Goal: Task Accomplishment & Management: Manage account settings

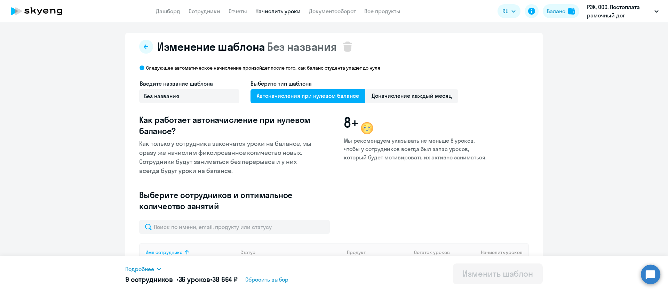
select select "10"
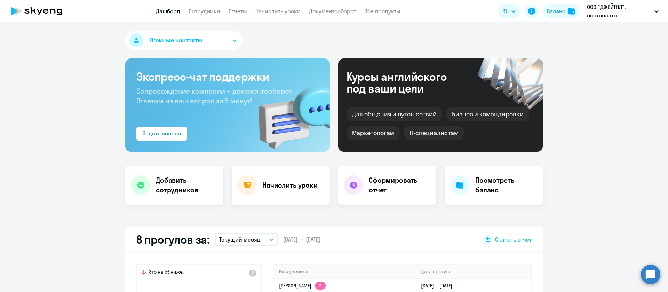
select select "30"
click at [227, 9] on nav "Дашборд Сотрудники Отчеты Начислить уроки Документооборот Все продукты" at bounding box center [278, 11] width 245 height 9
click at [209, 9] on link "Сотрудники" at bounding box center [205, 11] width 32 height 7
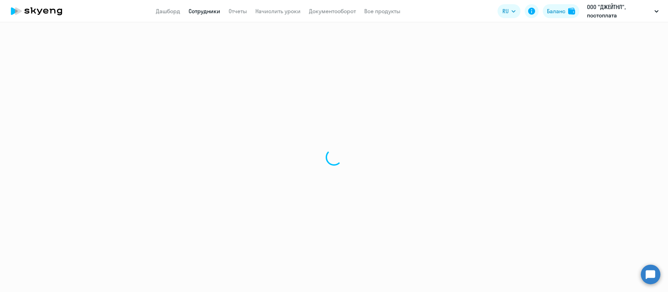
select select "30"
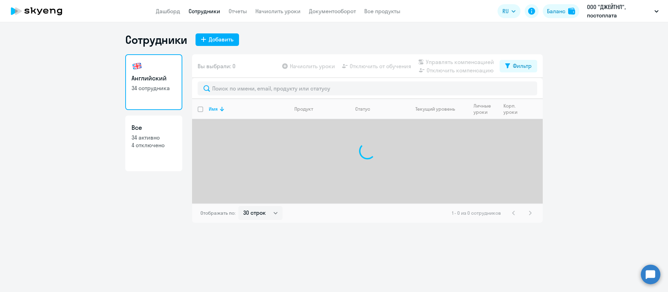
click at [240, 80] on div at bounding box center [367, 88] width 351 height 21
click at [241, 97] on div at bounding box center [367, 88] width 351 height 21
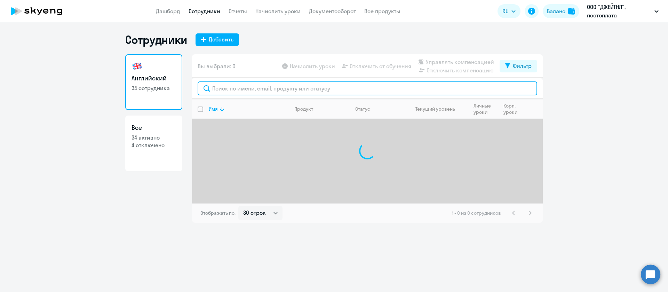
click at [245, 92] on input "text" at bounding box center [368, 88] width 340 height 14
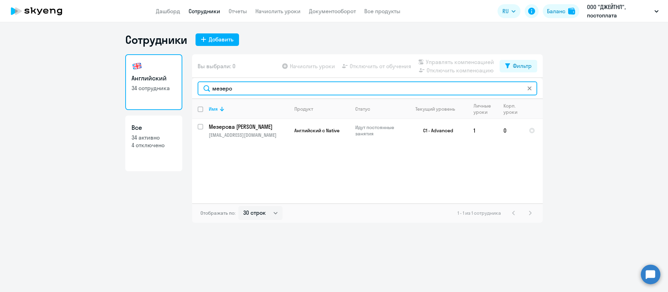
click at [282, 87] on input "мезеро" at bounding box center [368, 88] width 340 height 14
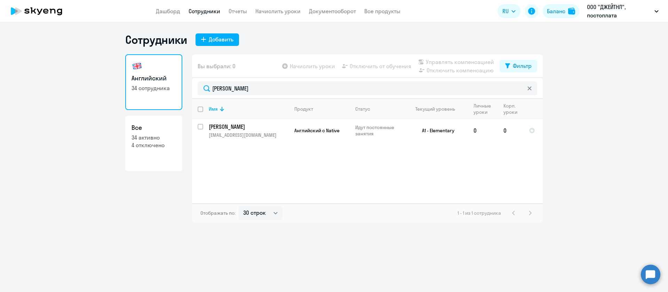
click at [273, 80] on div "[PERSON_NAME]" at bounding box center [367, 88] width 351 height 21
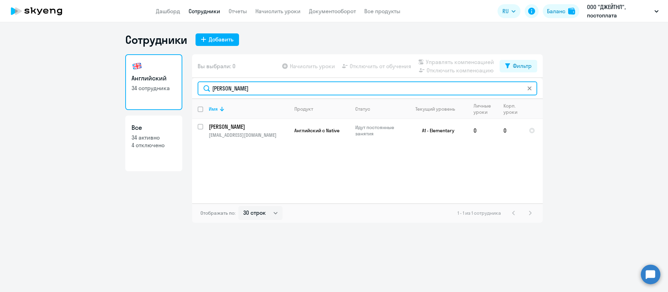
click at [272, 89] on input "[PERSON_NAME]" at bounding box center [368, 88] width 340 height 14
click at [257, 89] on input "берестовой" at bounding box center [368, 88] width 340 height 14
click at [273, 89] on input "[PERSON_NAME]" at bounding box center [368, 88] width 340 height 14
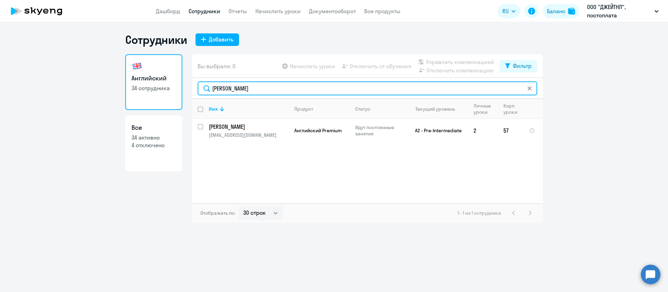
click at [273, 89] on input "[PERSON_NAME]" at bounding box center [368, 88] width 340 height 14
click at [253, 91] on input "[PERSON_NAME]" at bounding box center [368, 88] width 340 height 14
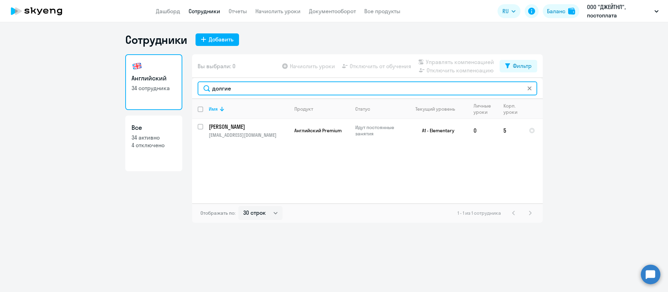
click at [255, 88] on input "долгие" at bounding box center [368, 88] width 340 height 14
click at [275, 82] on input "[PERSON_NAME]" at bounding box center [368, 88] width 340 height 14
click at [273, 90] on input "[PERSON_NAME]" at bounding box center [368, 88] width 340 height 14
click at [274, 90] on input "[PERSON_NAME]" at bounding box center [368, 88] width 340 height 14
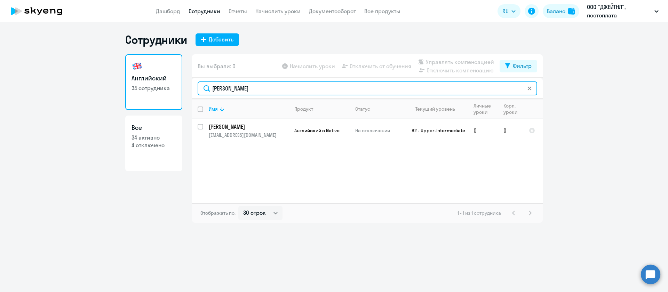
click at [257, 92] on input "[PERSON_NAME]" at bounding box center [368, 88] width 340 height 14
click at [274, 89] on input "[PERSON_NAME]" at bounding box center [368, 88] width 340 height 14
click at [277, 93] on input "Бабае" at bounding box center [368, 88] width 340 height 14
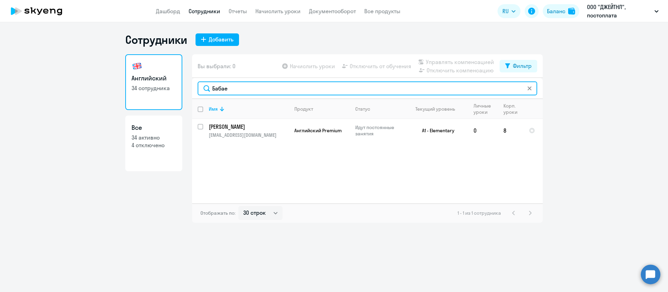
click at [277, 93] on input "Бабае" at bounding box center [368, 88] width 340 height 14
click at [263, 90] on input "абаля" at bounding box center [368, 88] width 340 height 14
click at [294, 88] on input "[PERSON_NAME]" at bounding box center [368, 88] width 340 height 14
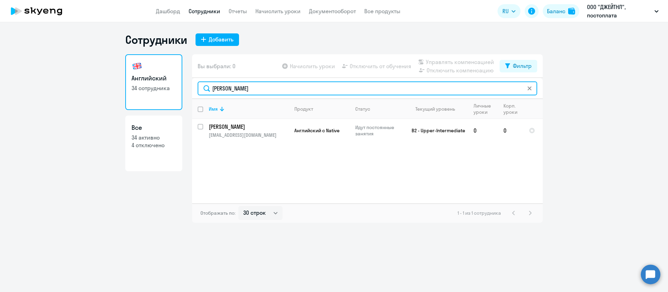
click at [278, 90] on input "[PERSON_NAME]" at bounding box center [368, 88] width 340 height 14
click at [313, 91] on input "[PERSON_NAME]" at bounding box center [368, 88] width 340 height 14
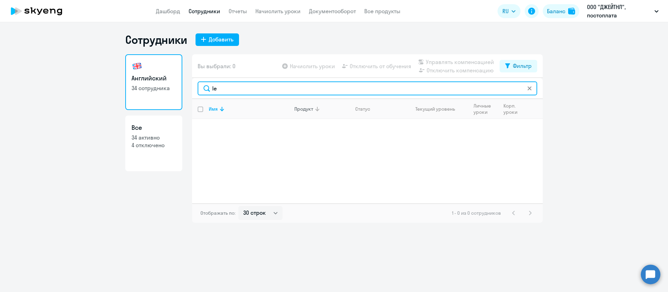
type input "l"
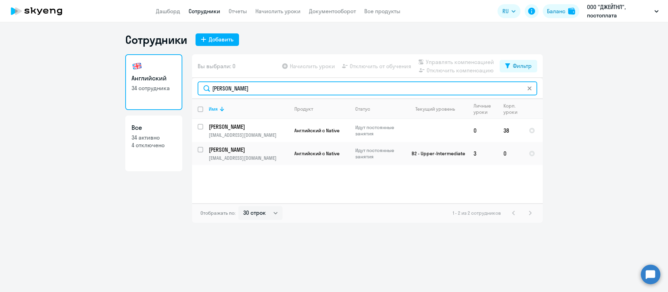
click at [281, 88] on input "[PERSON_NAME]" at bounding box center [368, 88] width 340 height 14
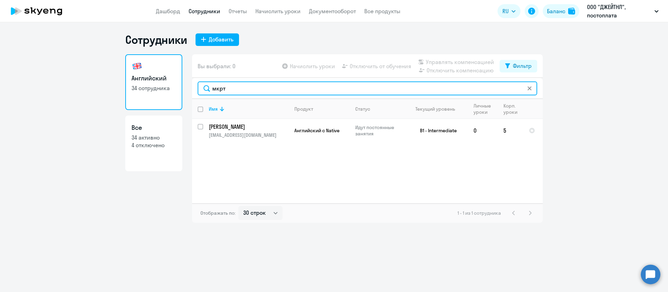
click at [255, 87] on input "мкрт" at bounding box center [368, 88] width 340 height 14
click at [258, 86] on input "[PERSON_NAME]" at bounding box center [368, 88] width 340 height 14
click at [248, 87] on input "восток" at bounding box center [368, 88] width 340 height 14
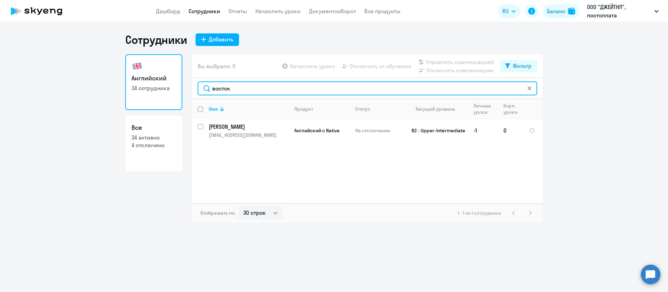
click at [248, 87] on input "восток" at bounding box center [368, 88] width 340 height 14
click at [270, 89] on input "кост" at bounding box center [368, 88] width 340 height 14
click at [281, 89] on input "Калаба" at bounding box center [368, 88] width 340 height 14
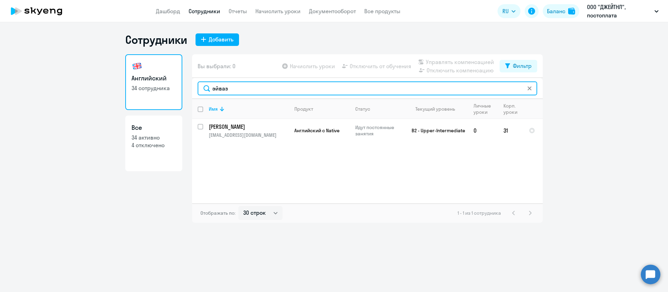
click at [243, 86] on input "эйваз" at bounding box center [368, 88] width 340 height 14
click at [264, 90] on input "эйваз" at bounding box center [368, 88] width 340 height 14
click at [298, 89] on input "медвед" at bounding box center [368, 88] width 340 height 14
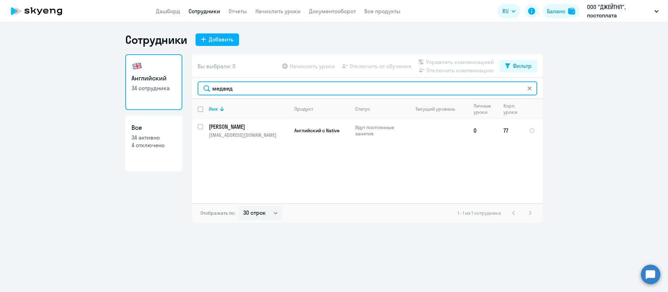
click at [298, 89] on input "медвед" at bounding box center [368, 88] width 340 height 14
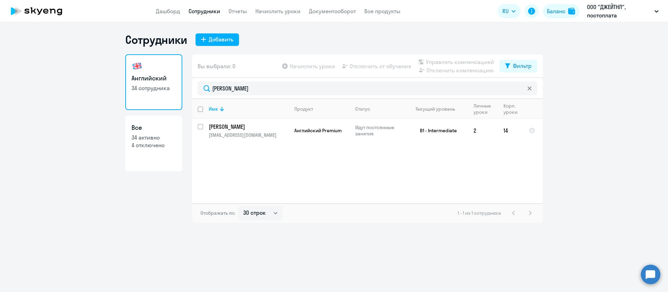
click at [255, 96] on div "[PERSON_NAME]" at bounding box center [367, 88] width 351 height 21
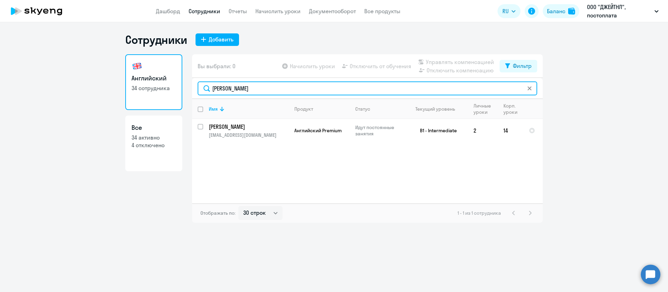
click at [259, 92] on input "[PERSON_NAME]" at bounding box center [368, 88] width 340 height 14
click at [293, 85] on input "[PERSON_NAME]" at bounding box center [368, 88] width 340 height 14
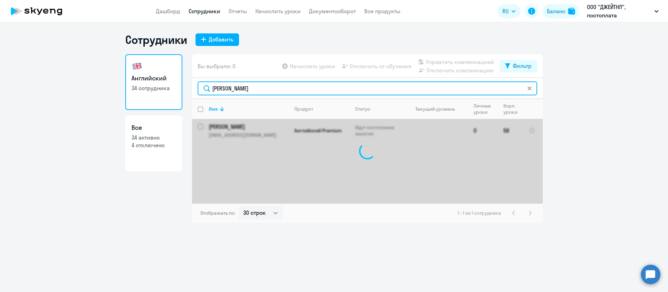
type input "балыше"
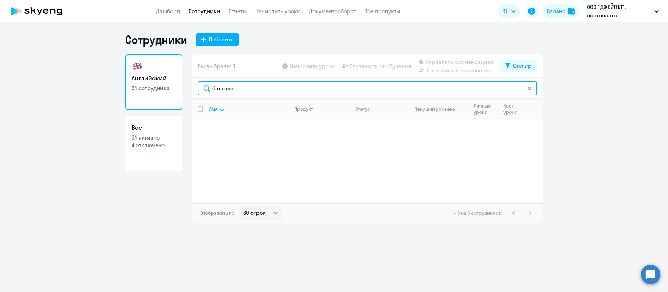
click at [261, 86] on input "балыше" at bounding box center [368, 88] width 340 height 14
type input "[PERSON_NAME]"
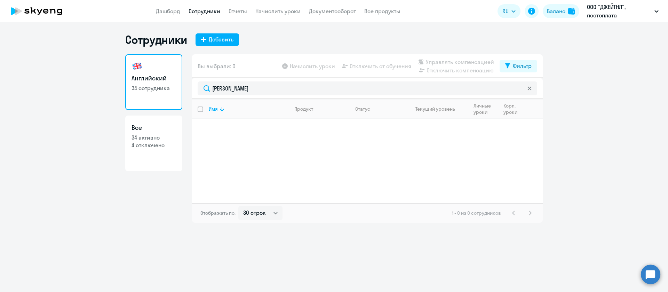
click at [530, 86] on icon at bounding box center [529, 88] width 4 height 4
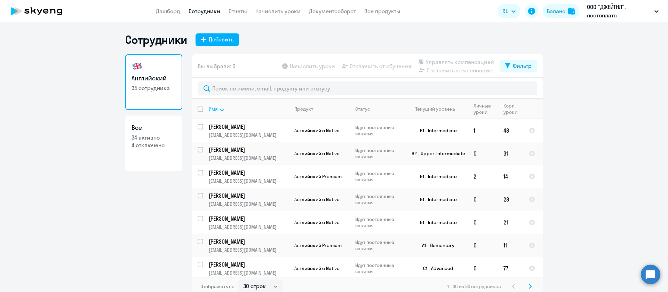
click at [218, 108] on icon at bounding box center [222, 109] width 8 height 8
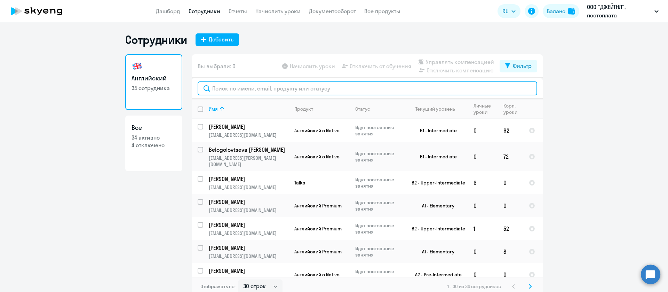
click at [282, 92] on input "text" at bounding box center [368, 88] width 340 height 14
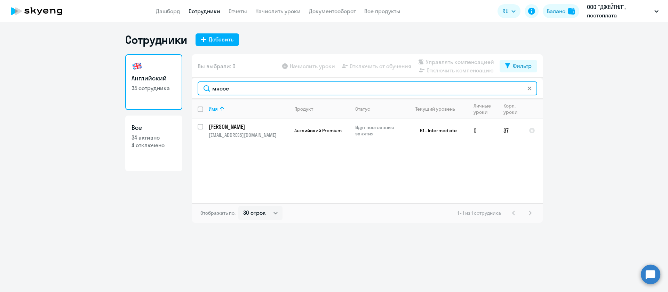
click at [274, 89] on input "мясое" at bounding box center [368, 88] width 340 height 14
click at [259, 86] on input "харин" at bounding box center [368, 88] width 340 height 14
click at [260, 86] on input "харин" at bounding box center [368, 88] width 340 height 14
click at [278, 89] on input "[PERSON_NAME]" at bounding box center [368, 88] width 340 height 14
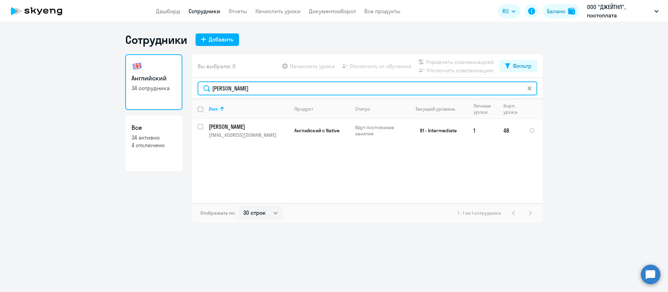
click at [278, 89] on input "[PERSON_NAME]" at bounding box center [368, 88] width 340 height 14
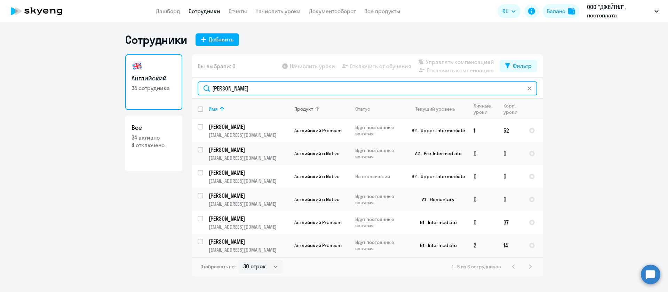
type input "[PERSON_NAME]"
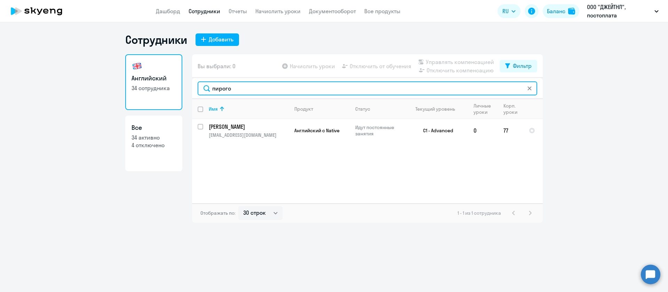
click at [263, 87] on input "пирого" at bounding box center [368, 88] width 340 height 14
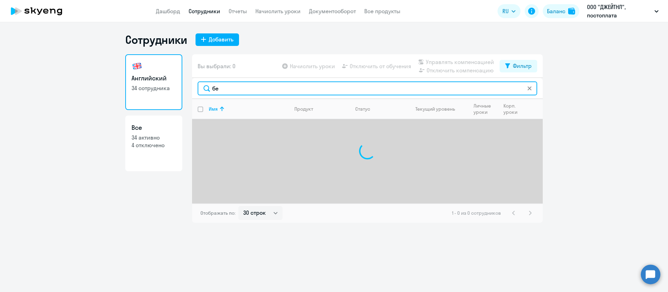
type input "б"
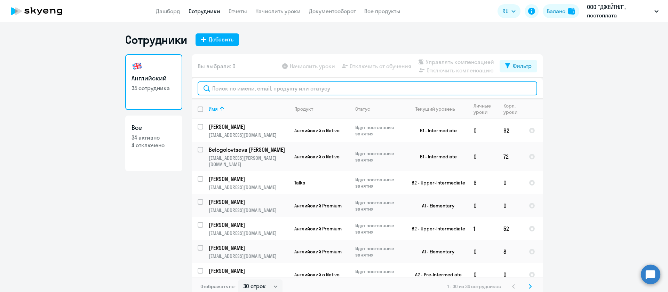
click at [250, 85] on input "text" at bounding box center [368, 88] width 340 height 14
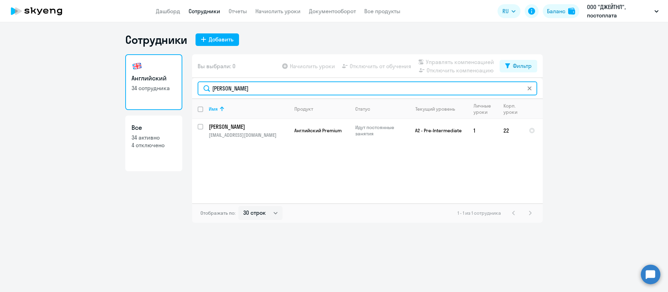
click at [253, 93] on input "[PERSON_NAME]" at bounding box center [368, 88] width 340 height 14
click at [258, 87] on input "карпун" at bounding box center [368, 88] width 340 height 14
type input "зай"
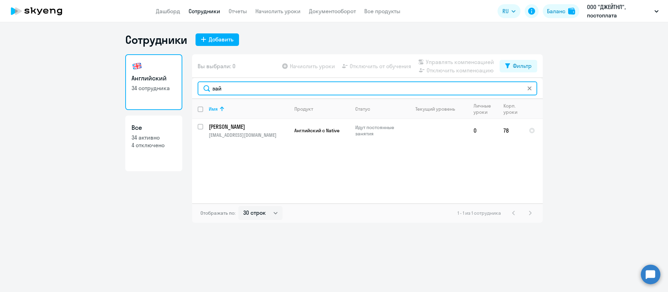
click at [534, 93] on input "зай" at bounding box center [368, 88] width 340 height 14
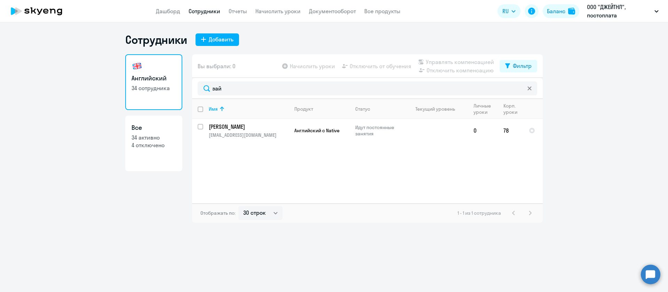
click at [529, 90] on icon at bounding box center [529, 88] width 4 height 4
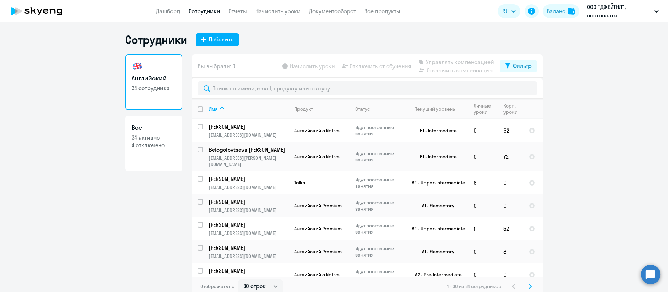
click at [198, 110] on input "deselect all" at bounding box center [205, 113] width 14 height 14
checkbox input "true"
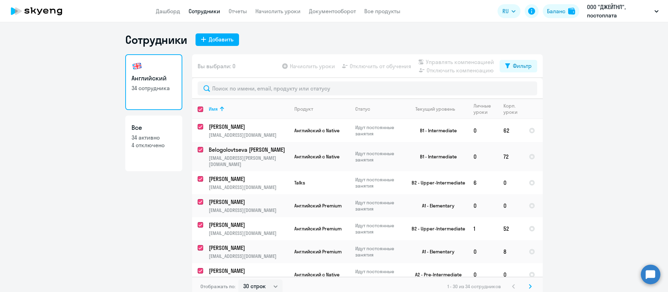
checkbox input "true"
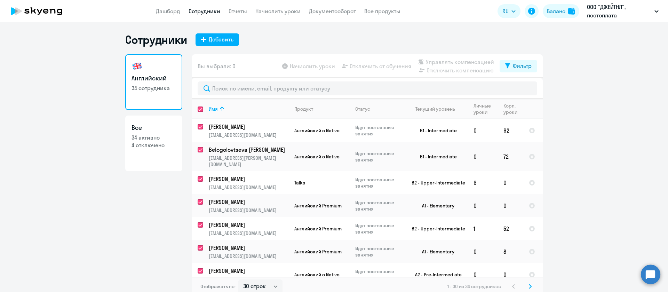
checkbox input "true"
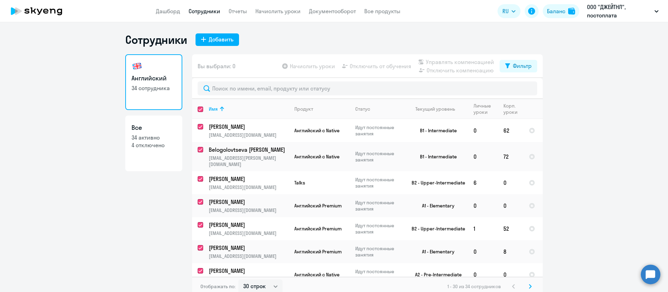
checkbox input "true"
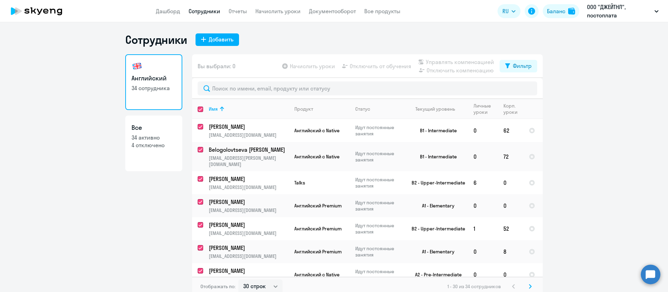
checkbox input "true"
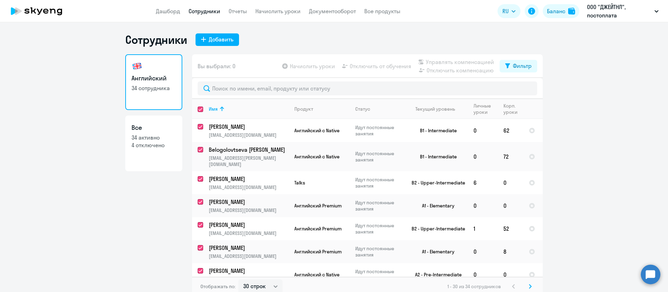
checkbox input "true"
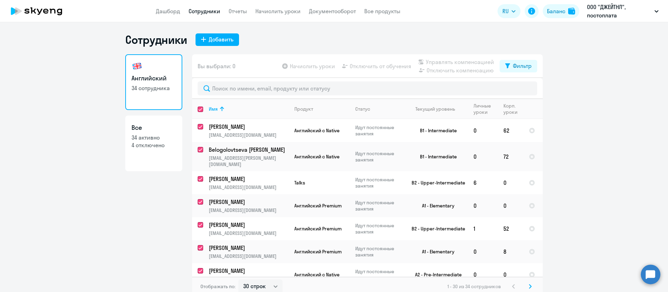
checkbox input "true"
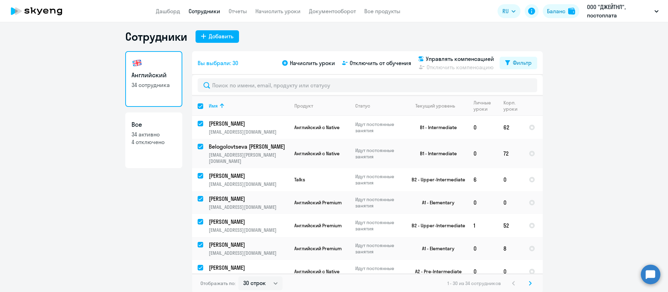
scroll to position [4, 0]
click at [528, 283] on svg-icon at bounding box center [530, 282] width 8 height 8
checkbox input "false"
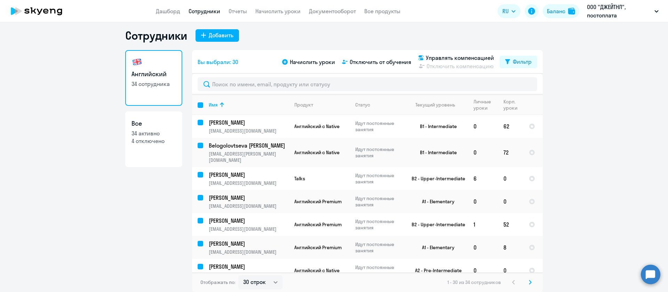
checkbox input "false"
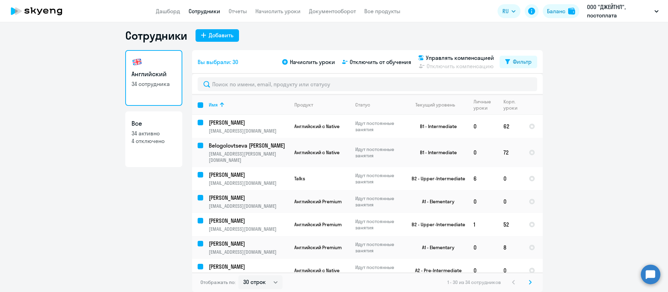
checkbox input "false"
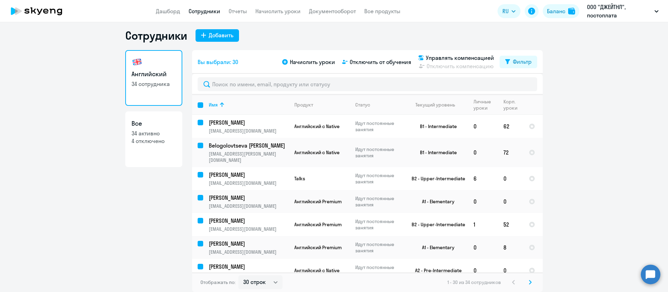
checkbox input "false"
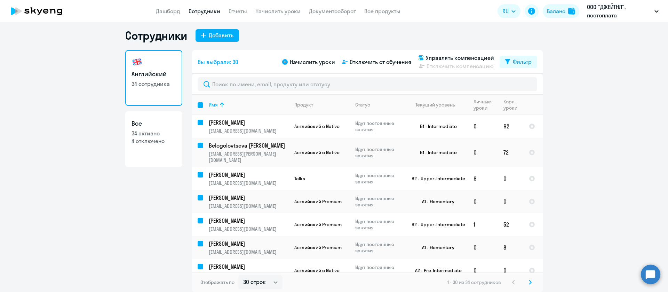
checkbox input "false"
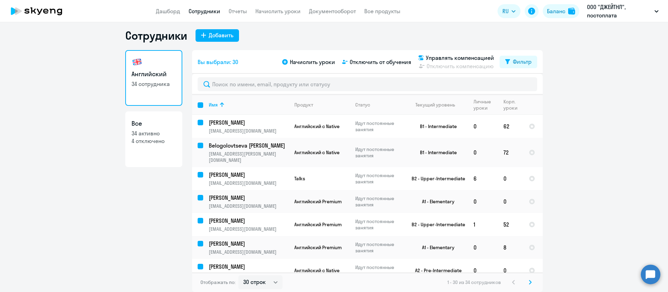
checkbox input "false"
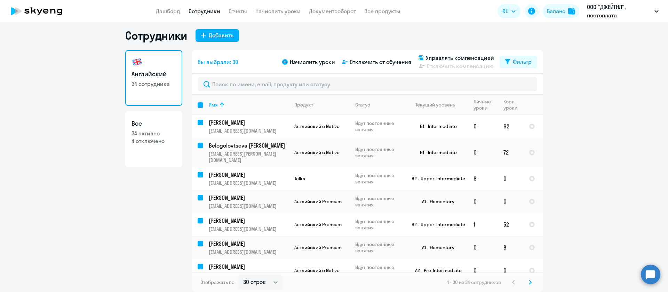
checkbox input "false"
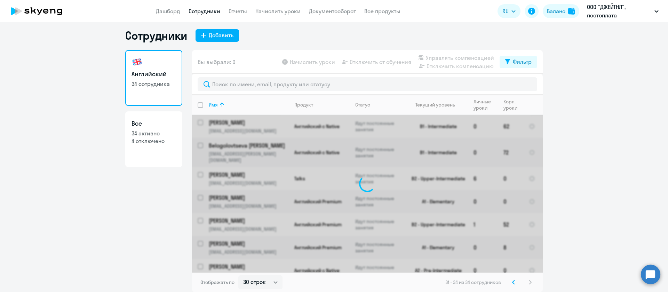
scroll to position [0, 0]
